Goal: Task Accomplishment & Management: Manage account settings

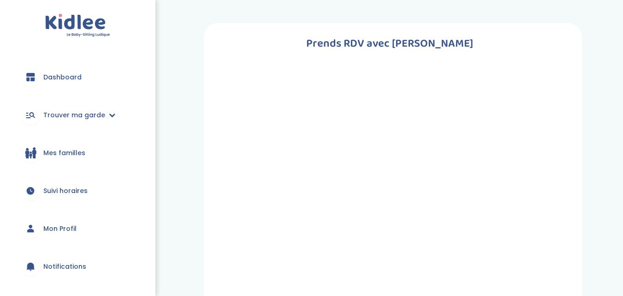
click at [76, 69] on link "Dashboard" at bounding box center [78, 76] width 128 height 33
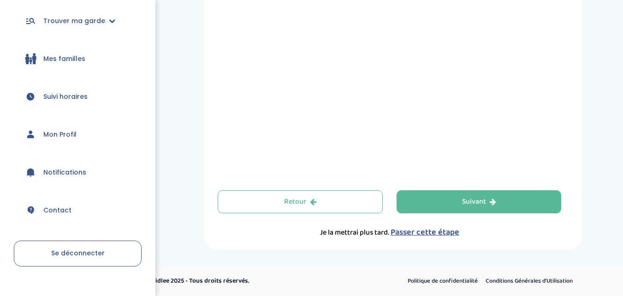
scroll to position [111, 0]
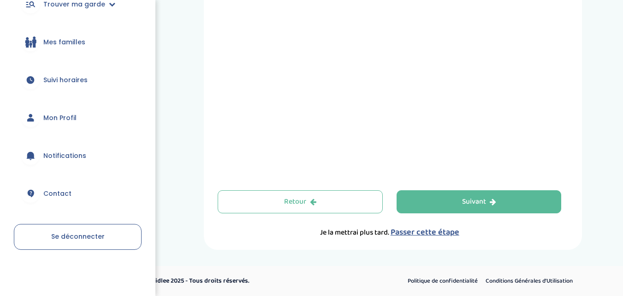
click at [69, 237] on span "Se déconnecter" at bounding box center [78, 236] width 54 height 9
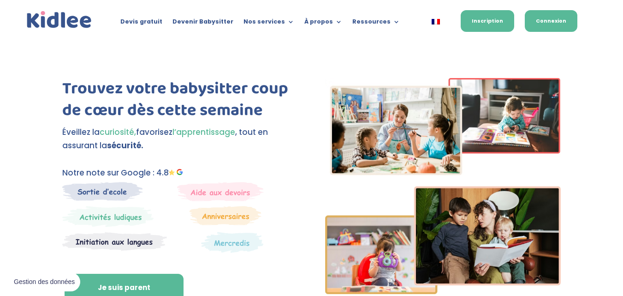
click at [561, 27] on link "Connexion" at bounding box center [551, 21] width 53 height 22
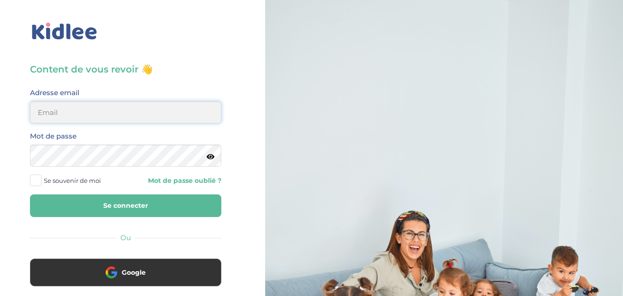
type input "[EMAIL_ADDRESS][DOMAIN_NAME]"
click at [140, 198] on button "Se connecter" at bounding box center [125, 205] width 191 height 23
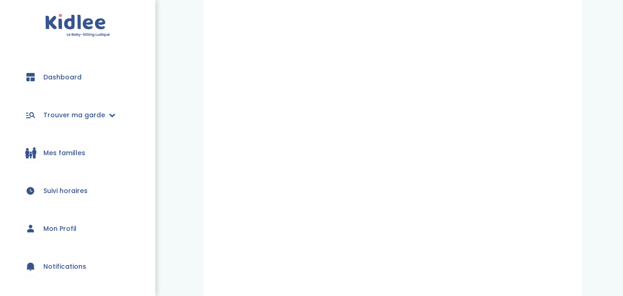
scroll to position [227, 0]
click at [196, 83] on div "Prends RDV avec [PERSON_NAME] nous ta situation administrative Type de document…" at bounding box center [393, 99] width 447 height 607
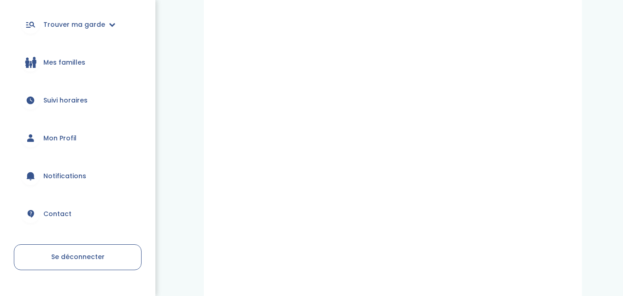
scroll to position [111, 0]
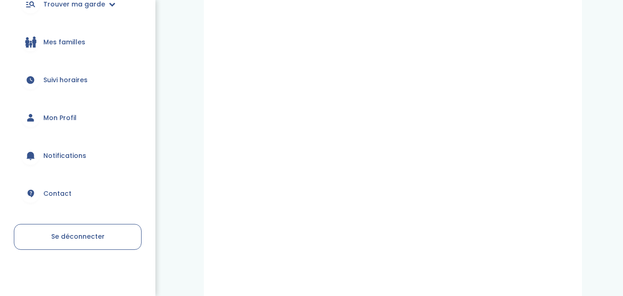
click at [66, 236] on span "Se déconnecter" at bounding box center [78, 236] width 54 height 9
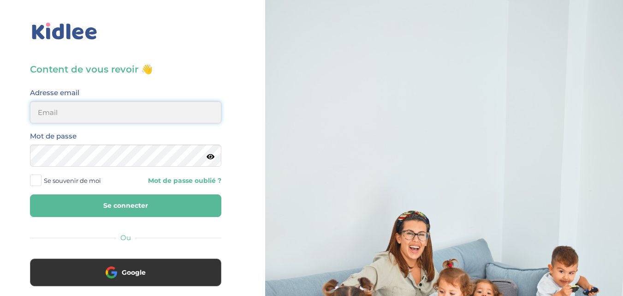
type input "[EMAIL_ADDRESS][DOMAIN_NAME]"
click at [132, 195] on button "Se connecter" at bounding box center [125, 205] width 191 height 23
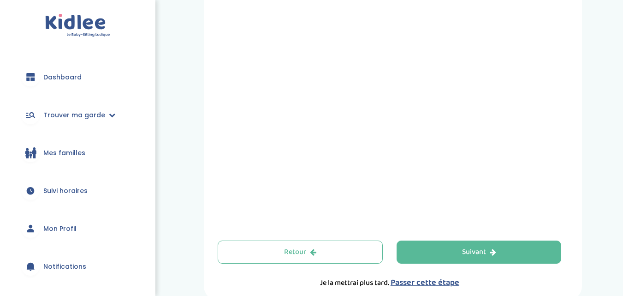
scroll to position [381, 0]
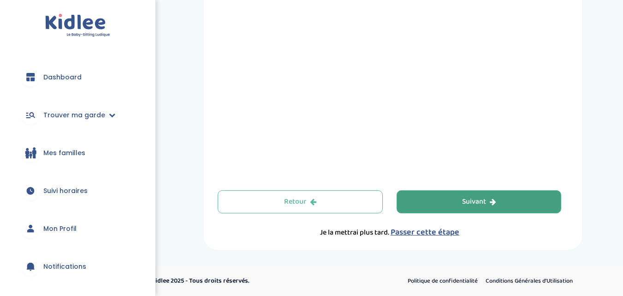
click at [459, 203] on button "Suivant" at bounding box center [479, 201] width 165 height 23
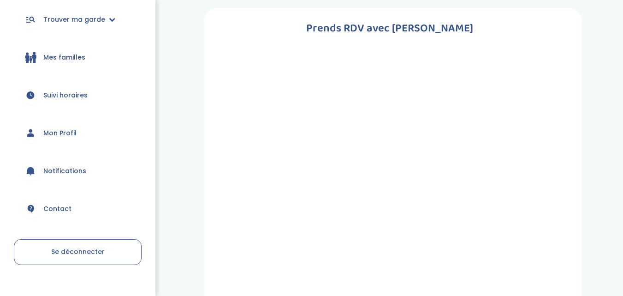
scroll to position [111, 0]
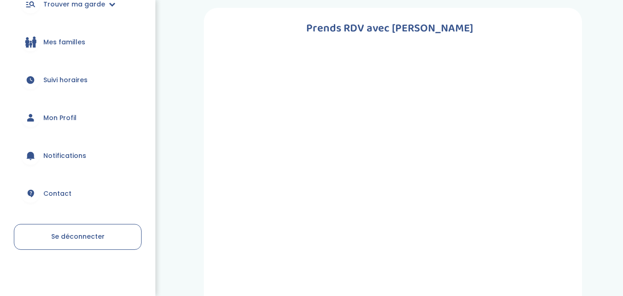
click at [72, 228] on link "Se déconnecter" at bounding box center [78, 237] width 128 height 26
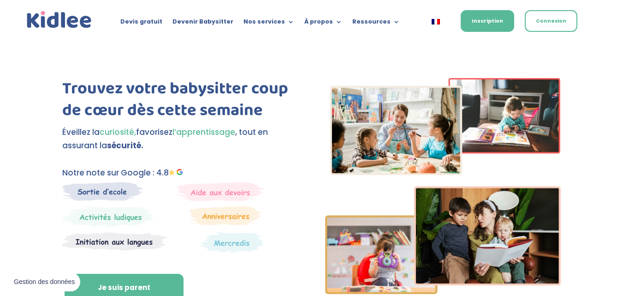
click at [579, 17] on div "Devis gratuit Devenir Babysitter Nos services Garde ludique Aide aux devoirs La…" at bounding box center [312, 20] width 574 height 41
click at [563, 24] on link "Connexion" at bounding box center [551, 21] width 53 height 22
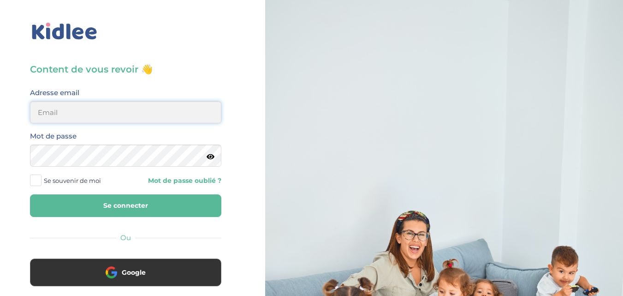
type input "[EMAIL_ADDRESS][DOMAIN_NAME]"
click at [155, 199] on button "Se connecter" at bounding box center [125, 205] width 191 height 23
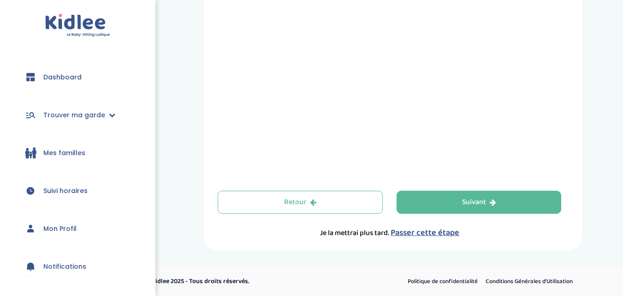
scroll to position [381, 0]
click at [423, 237] on span "Passer cette étape" at bounding box center [425, 232] width 69 height 13
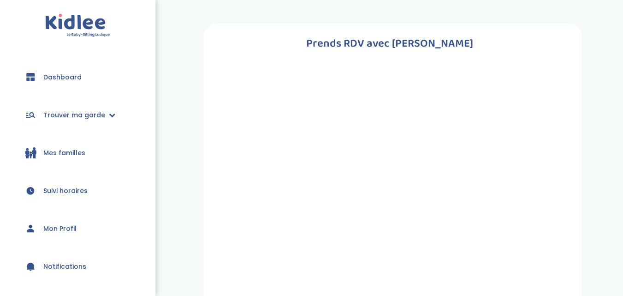
scroll to position [381, 0]
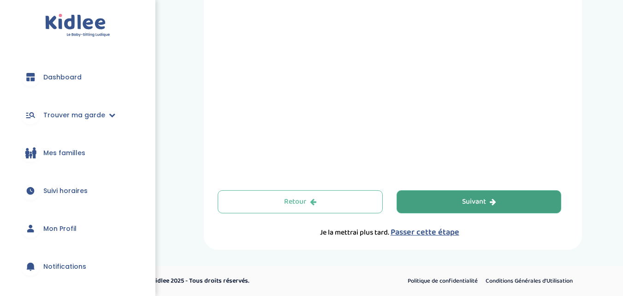
click at [447, 203] on button "Suivant" at bounding box center [479, 201] width 165 height 23
